Goal: Navigation & Orientation: Find specific page/section

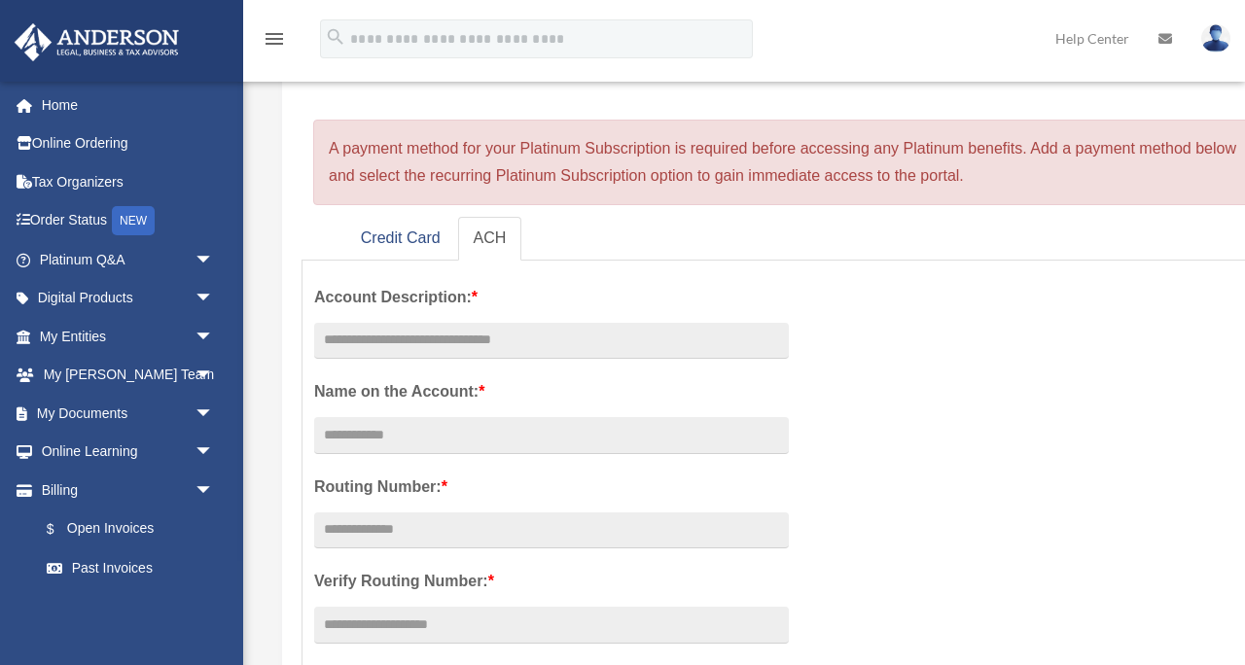
scroll to position [195, 0]
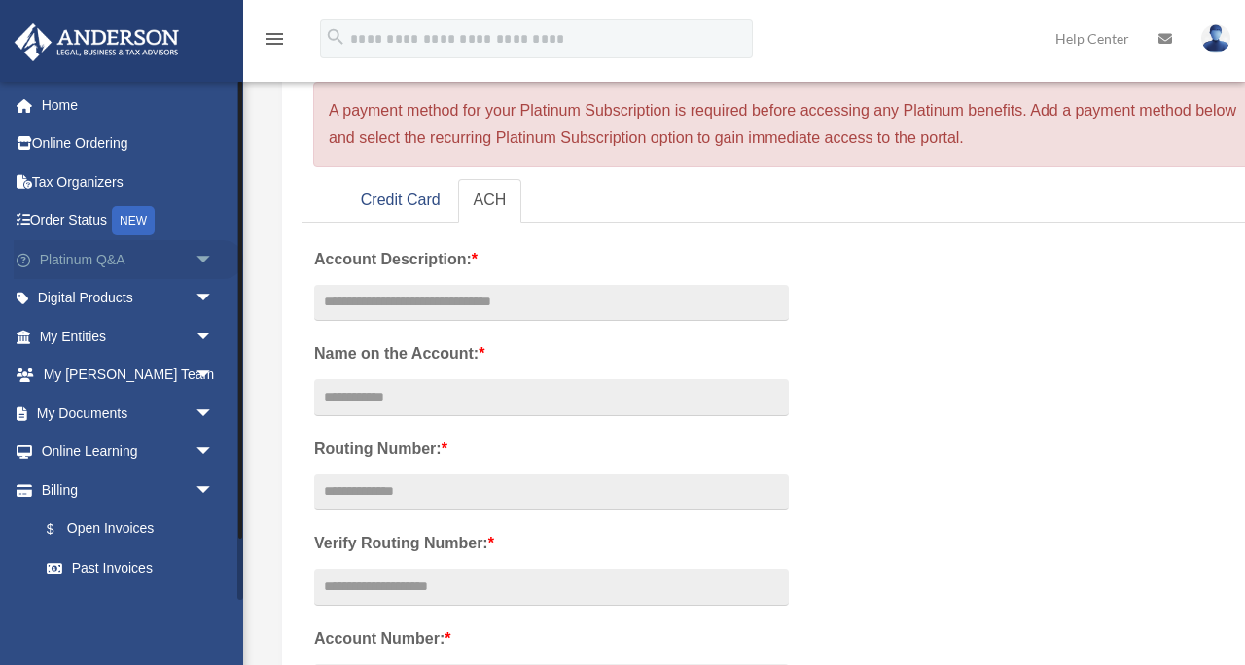
click at [110, 260] on link "Platinum Q&A arrow_drop_down" at bounding box center [129, 259] width 230 height 39
click at [207, 259] on span "arrow_drop_down" at bounding box center [214, 260] width 39 height 40
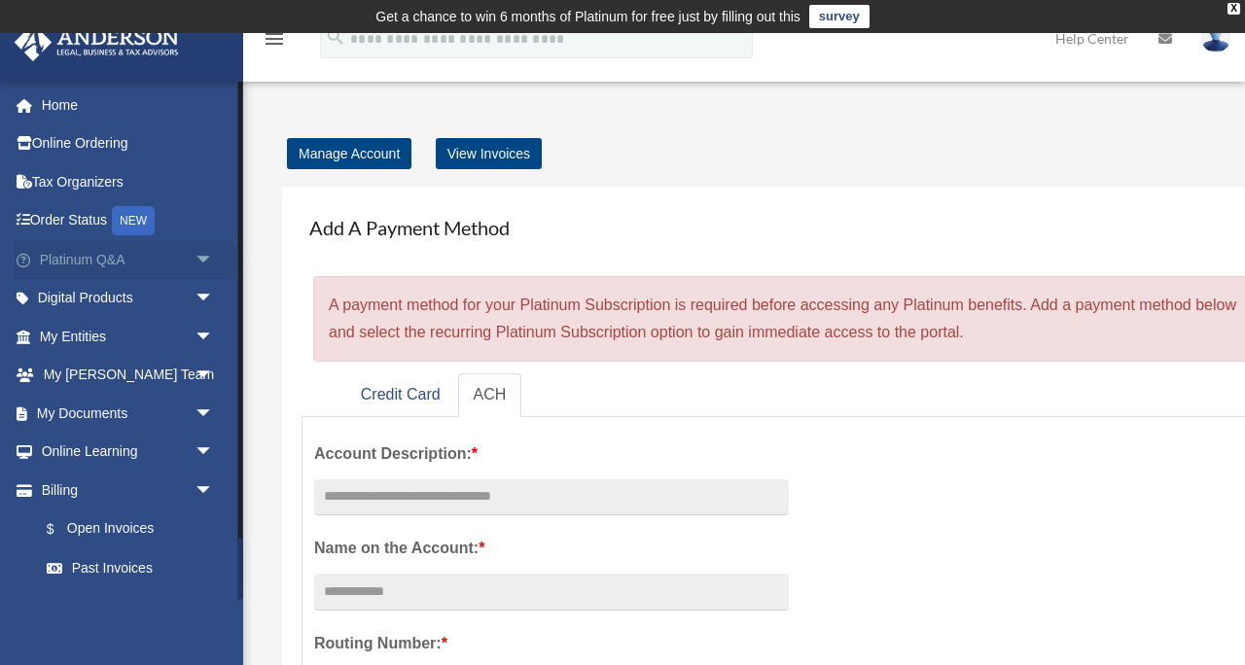
click at [205, 256] on span "arrow_drop_down" at bounding box center [214, 260] width 39 height 40
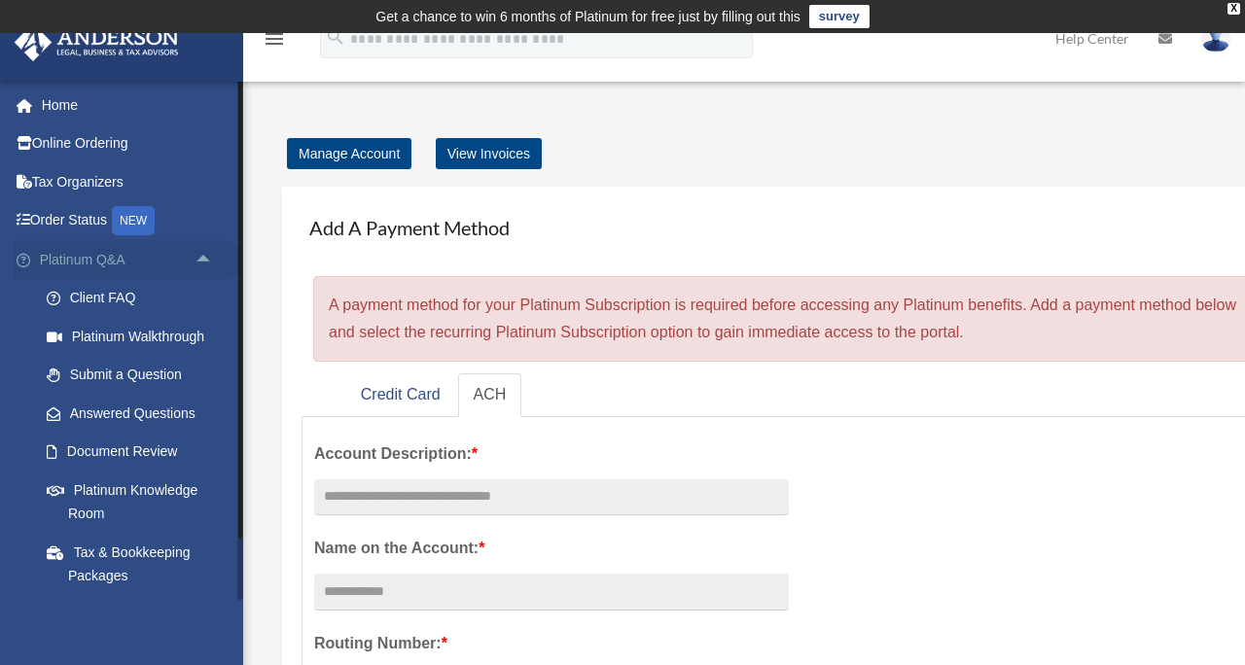
click at [202, 259] on span "arrow_drop_up" at bounding box center [214, 260] width 39 height 40
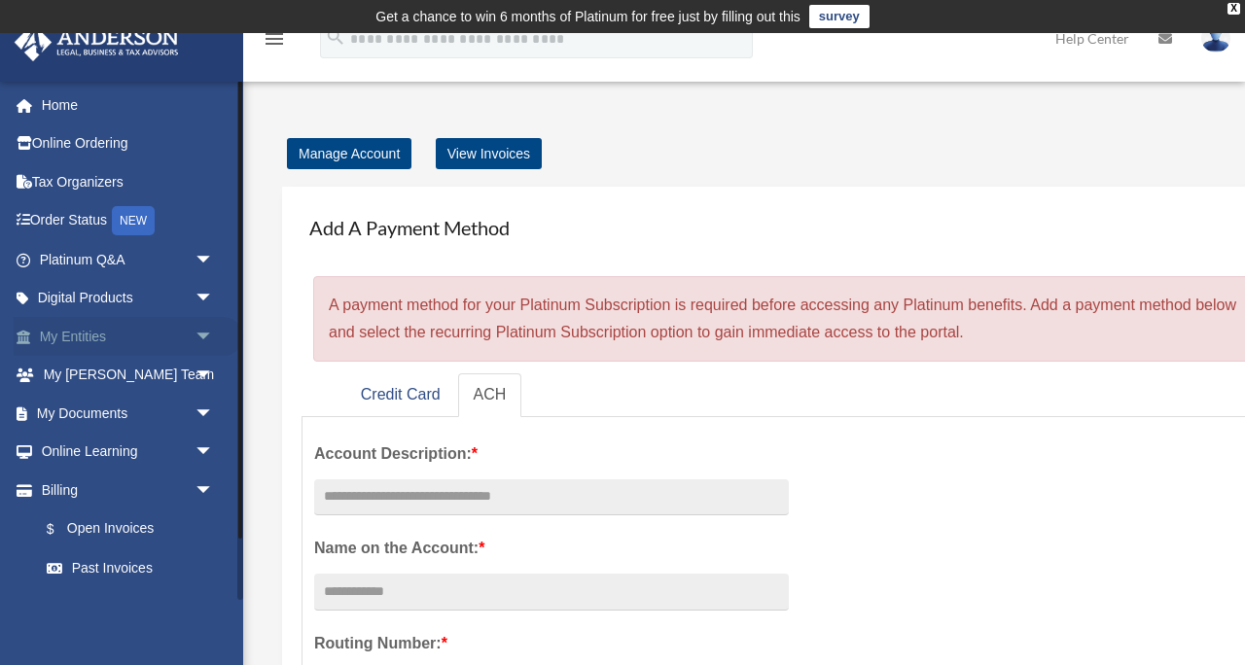
click at [210, 333] on span "arrow_drop_down" at bounding box center [214, 337] width 39 height 40
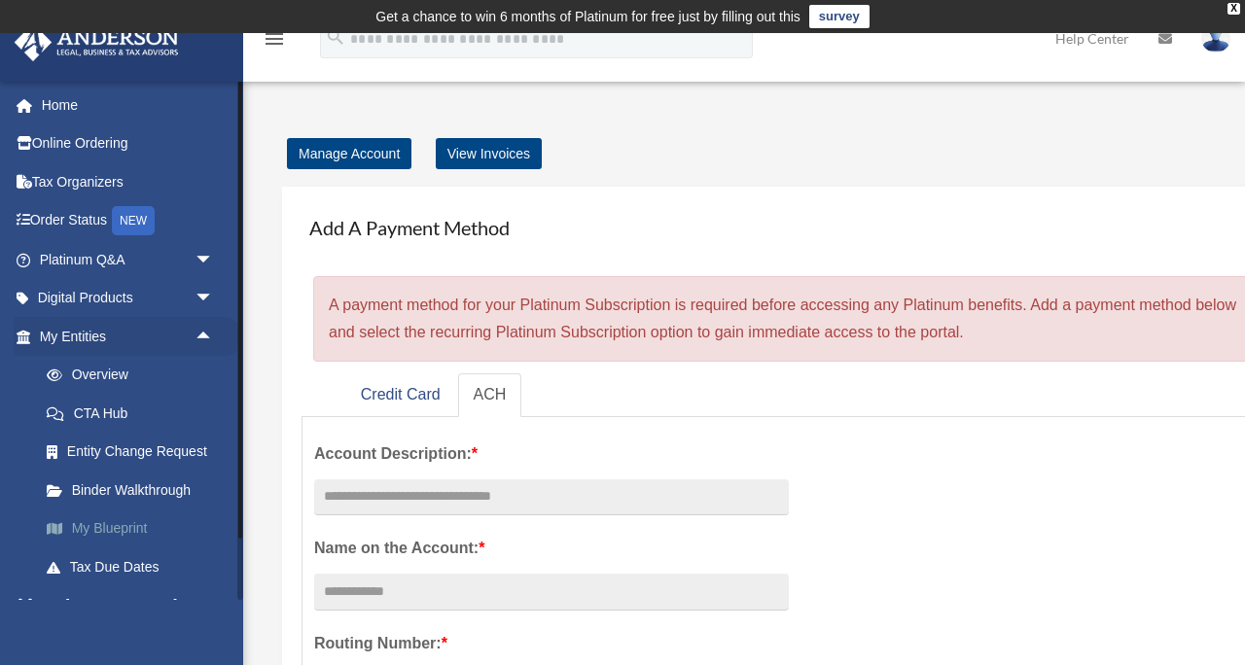
click at [124, 529] on link "My Blueprint" at bounding box center [135, 529] width 216 height 39
click at [71, 527] on link "My Blueprint" at bounding box center [135, 529] width 216 height 39
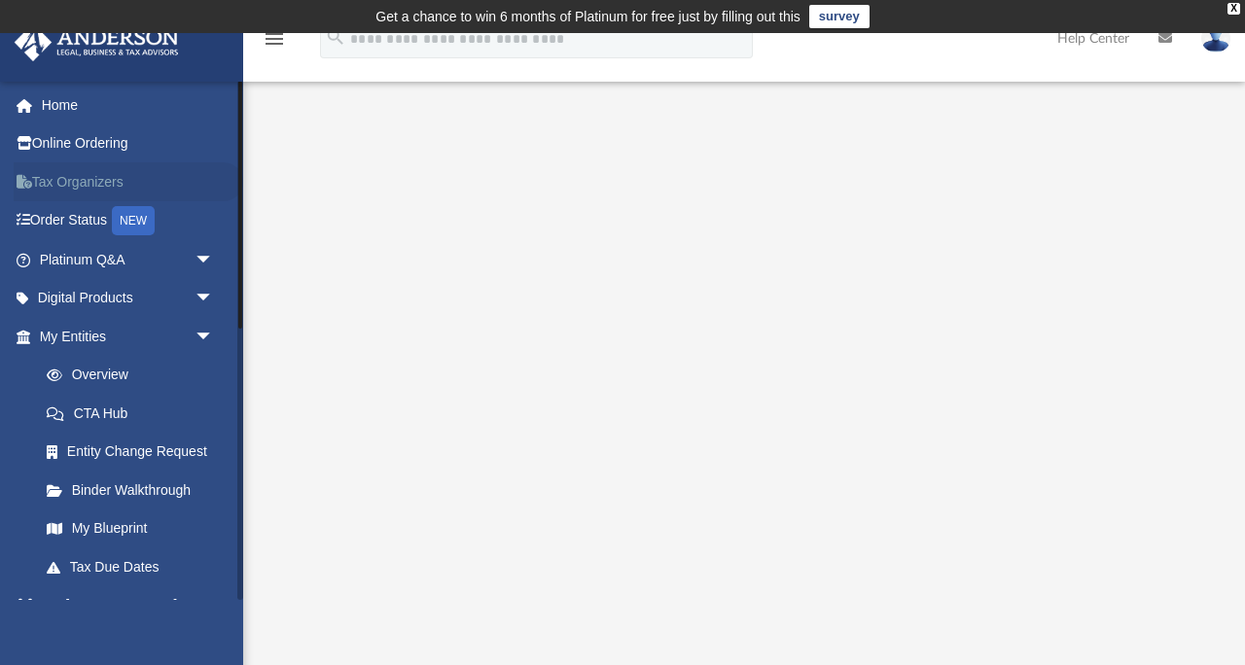
click at [84, 179] on link "Tax Organizers" at bounding box center [129, 181] width 230 height 39
click at [84, 181] on link "Tax Organizers" at bounding box center [129, 181] width 230 height 39
